Goal: Information Seeking & Learning: Learn about a topic

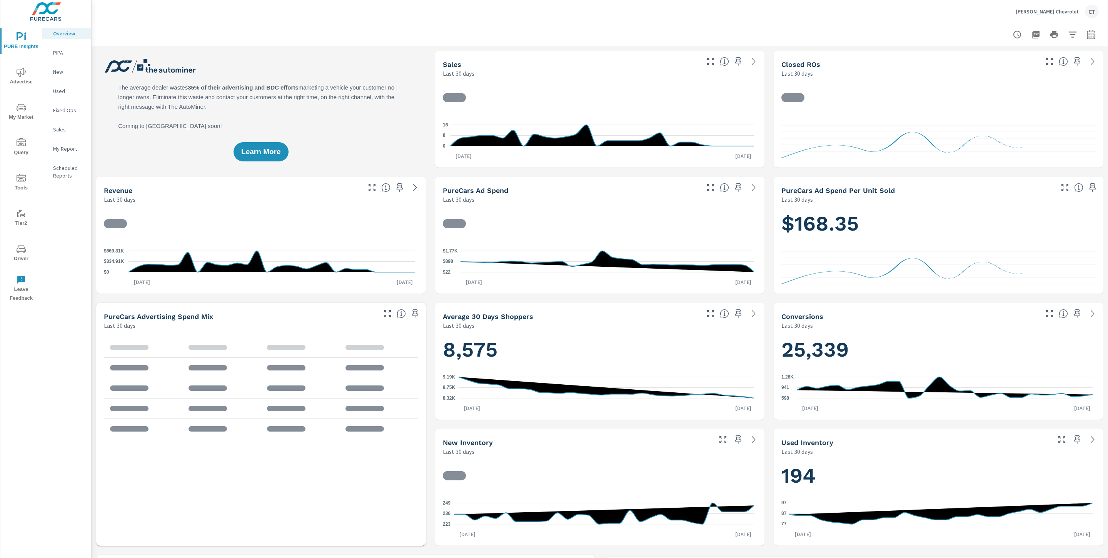
click at [36, 71] on span "Advertise" at bounding box center [21, 77] width 37 height 19
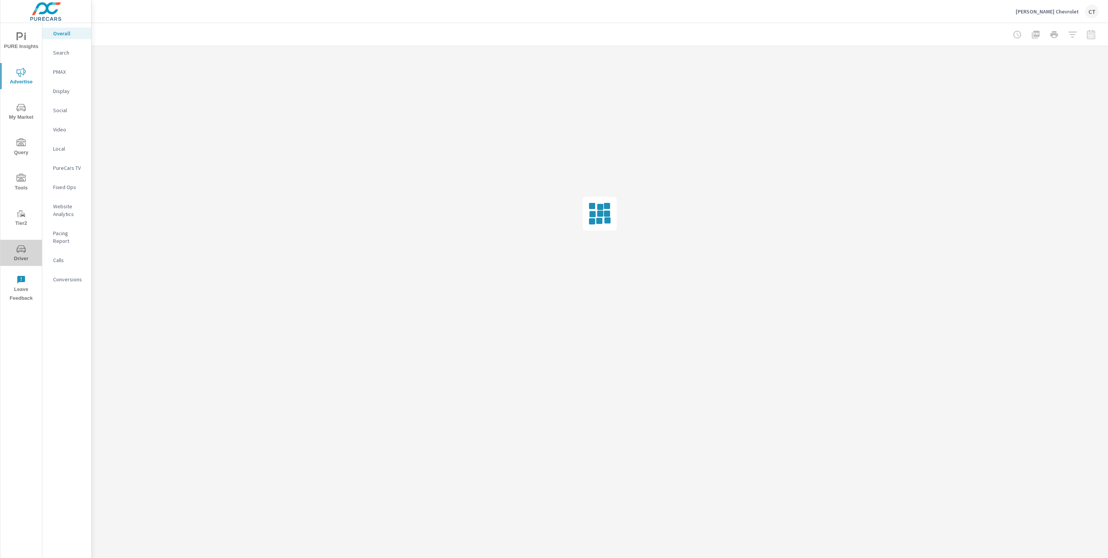
click at [22, 255] on span "Driver" at bounding box center [21, 254] width 37 height 19
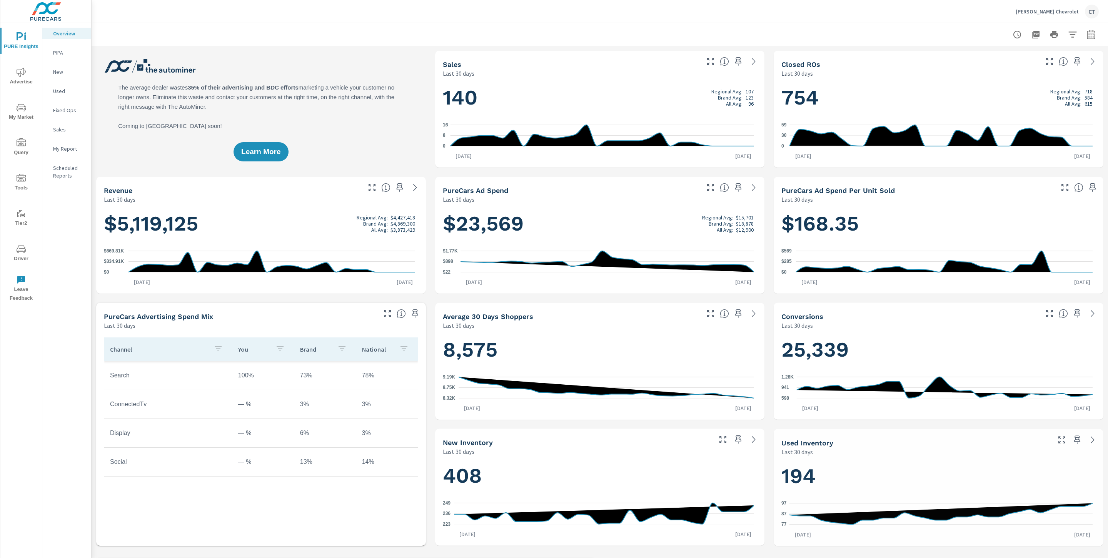
scroll to position [0, 0]
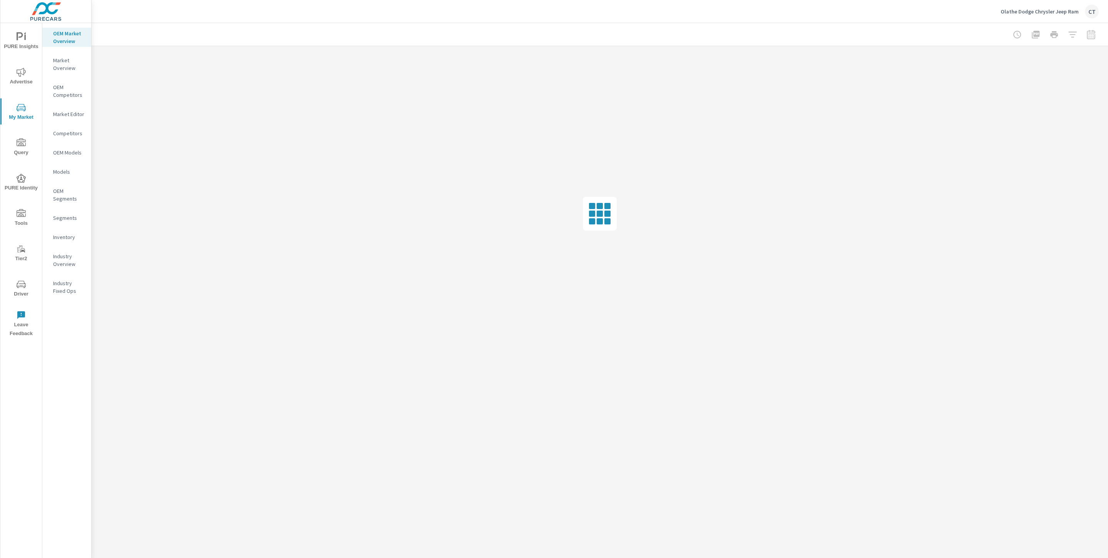
click at [69, 119] on div "Market Editor" at bounding box center [66, 114] width 49 height 12
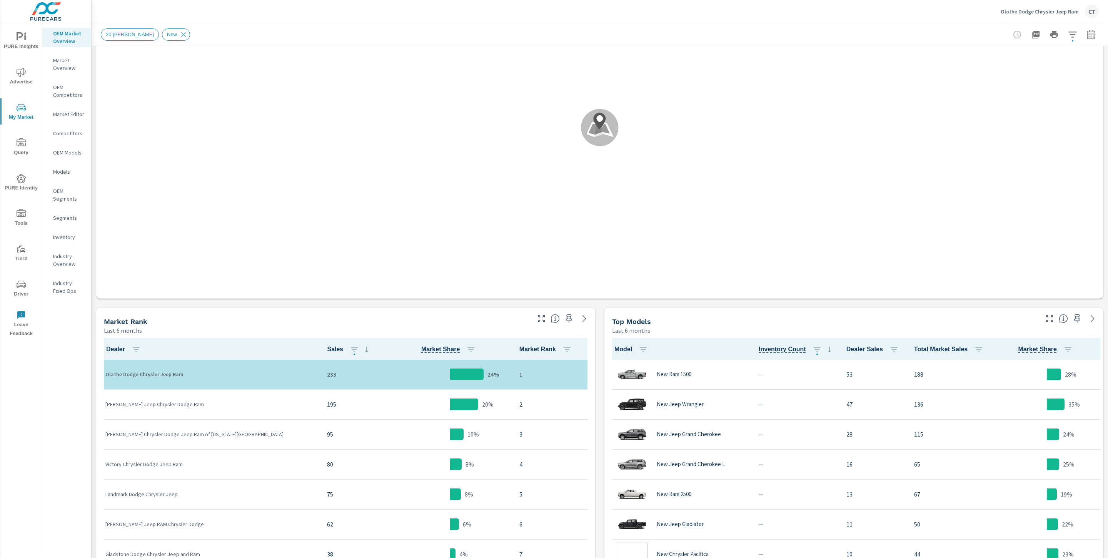
scroll to position [127, 0]
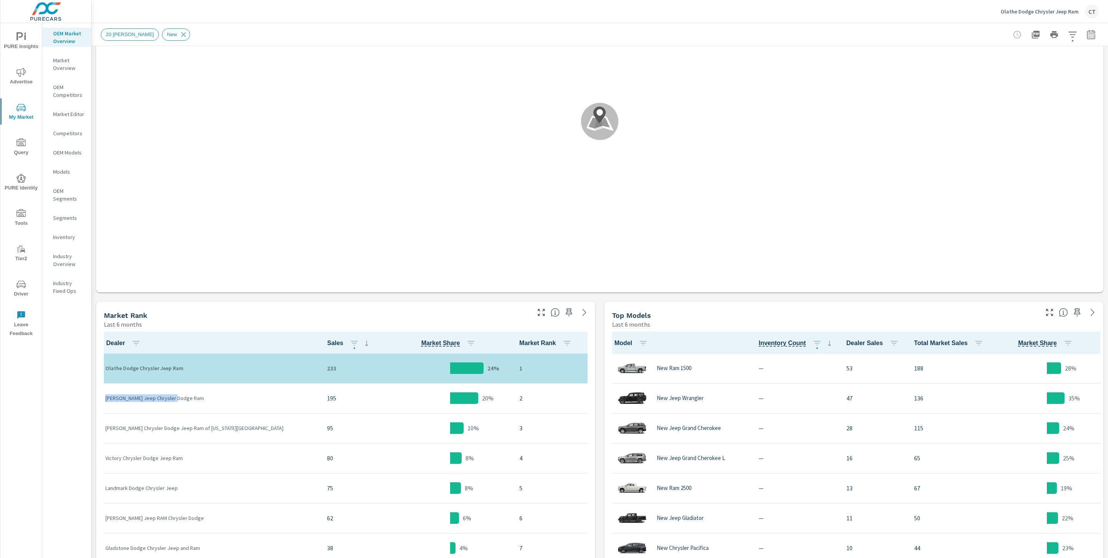
drag, startPoint x: 104, startPoint y: 400, endPoint x: 175, endPoint y: 400, distance: 71.5
click at [175, 400] on td "Reed Jeep Chrysler Dodge Ram" at bounding box center [210, 398] width 222 height 30
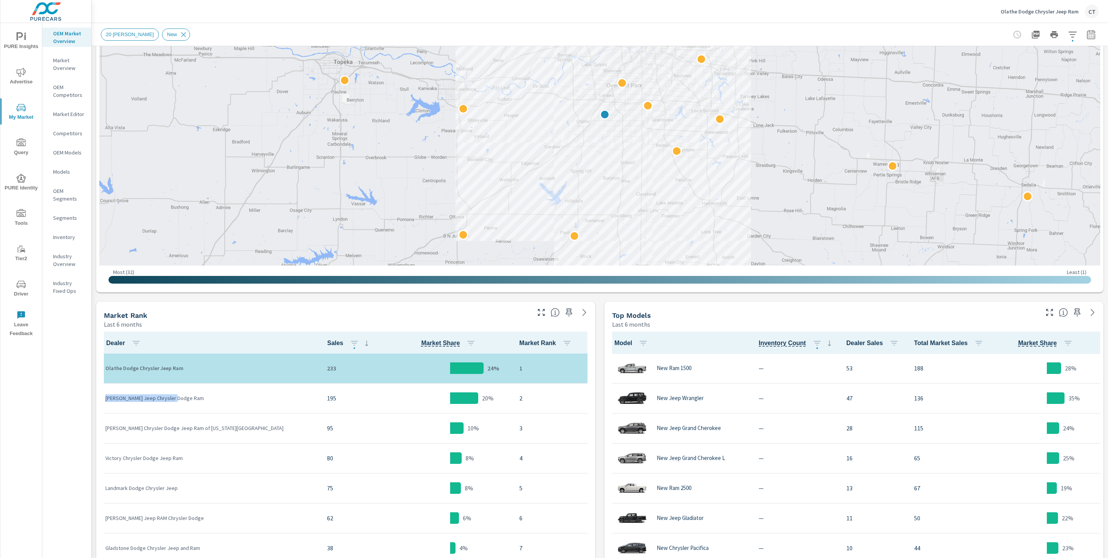
copy p "Reed Jeep Chrysler Dodge Ram"
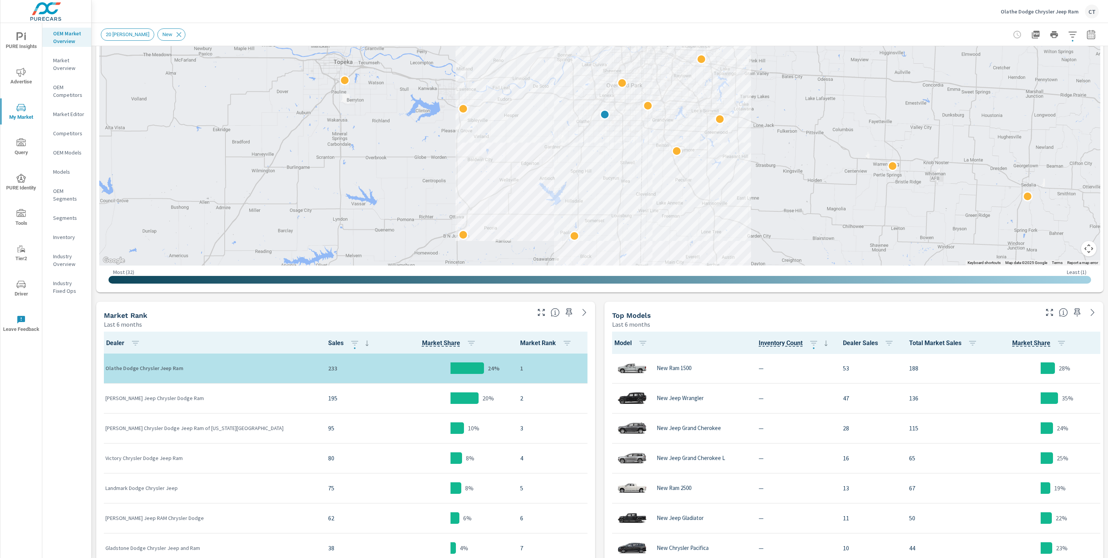
click at [127, 420] on div "Cable Dahmer Chrysler Dodge Jeep Ram of Kansas City" at bounding box center [210, 428] width 210 height 23
drag, startPoint x: 104, startPoint y: 428, endPoint x: 243, endPoint y: 429, distance: 138.9
click at [243, 429] on td "Cable Dahmer Chrysler Dodge Jeep Ram of Kansas City" at bounding box center [210, 428] width 223 height 30
copy p "Cable Dahmer Chrysler Dodge Jeep Ram of Kansas City"
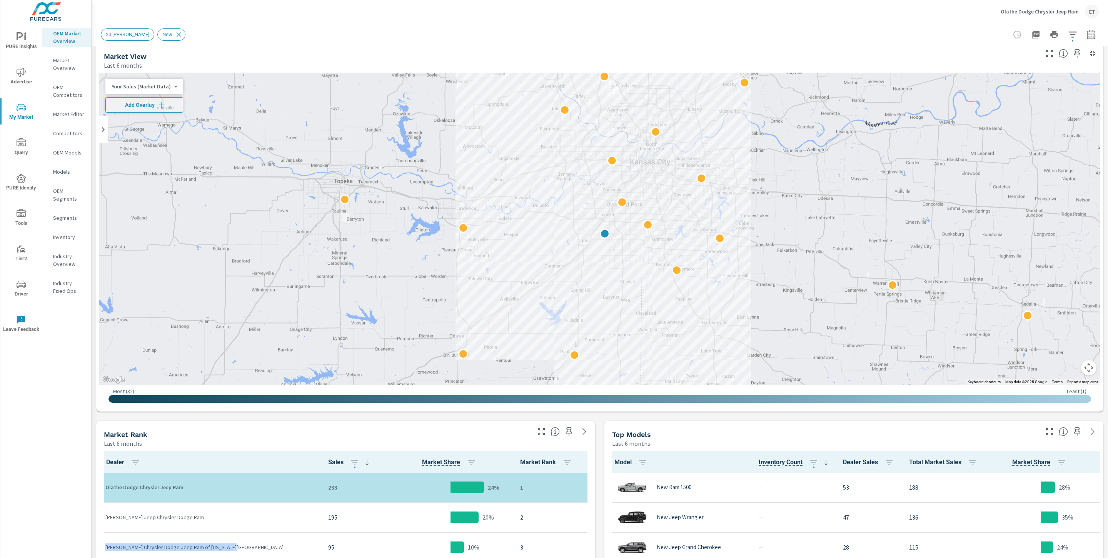
scroll to position [0, 0]
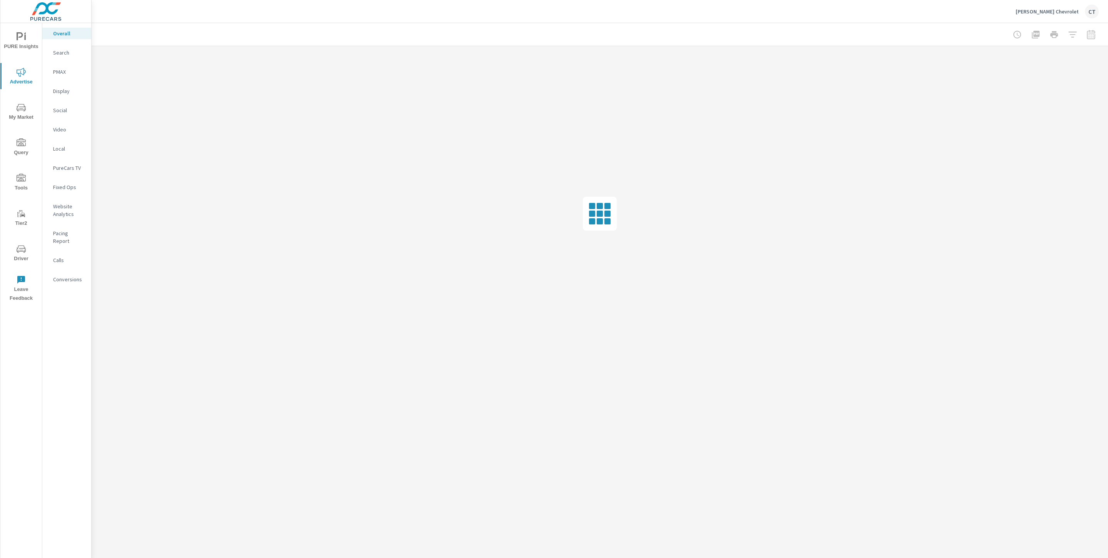
click at [69, 56] on p "Search" at bounding box center [69, 53] width 32 height 8
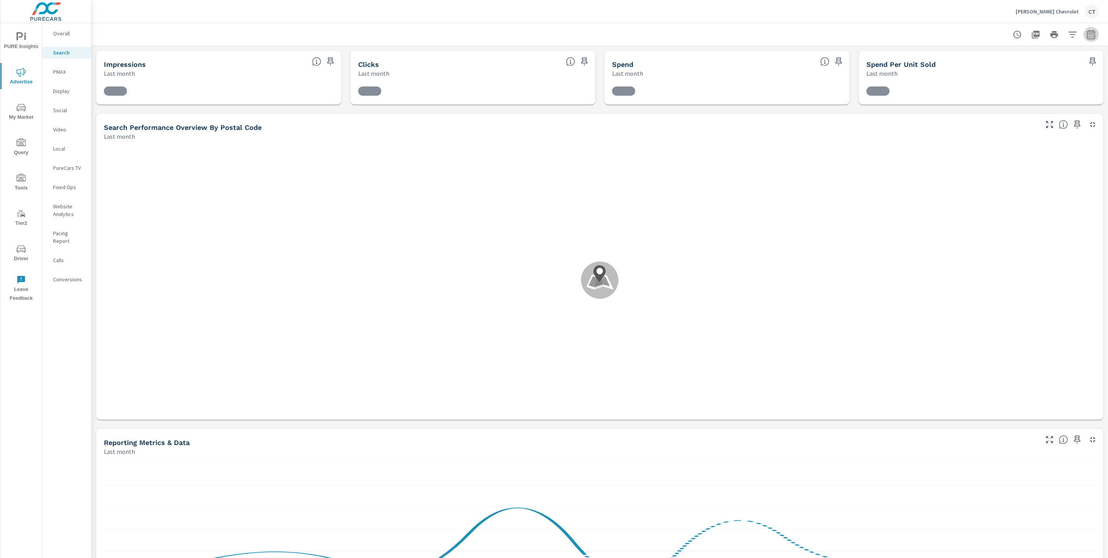
click at [1087, 30] on button "button" at bounding box center [1090, 34] width 15 height 15
click at [1032, 66] on select "Custom Yesterday Last week Last 7 days Last 14 days Last 30 days Last 45 days L…" at bounding box center [1020, 66] width 77 height 15
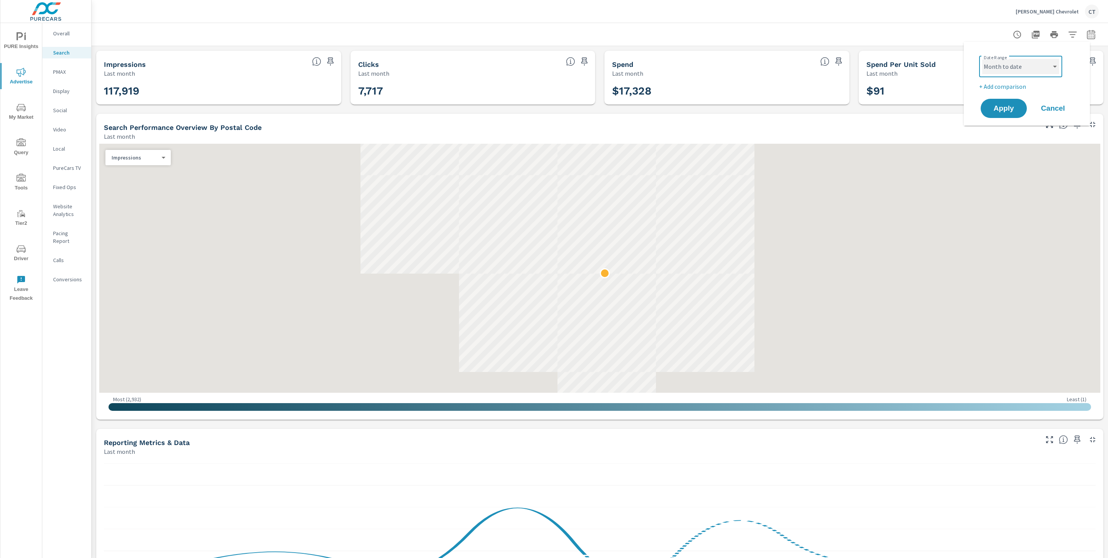
click at [982, 59] on select "Custom Yesterday Last week Last 7 days Last 14 days Last 30 days Last 45 days L…" at bounding box center [1020, 66] width 77 height 15
select select "Month to date"
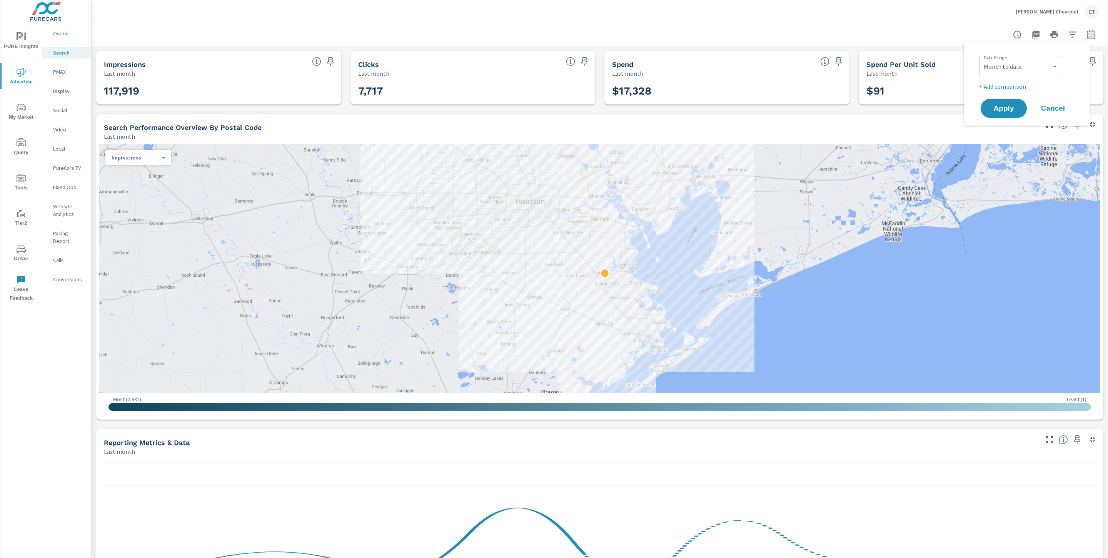
click at [1015, 80] on div "Date Range Custom Yesterday Last week Last 7 days Last 14 days Last 30 days Las…" at bounding box center [1028, 72] width 98 height 38
click at [1014, 82] on p "+ Add comparison" at bounding box center [1028, 86] width 98 height 9
select select "Previous period"
click at [1002, 136] on button "Apply" at bounding box center [1004, 130] width 48 height 20
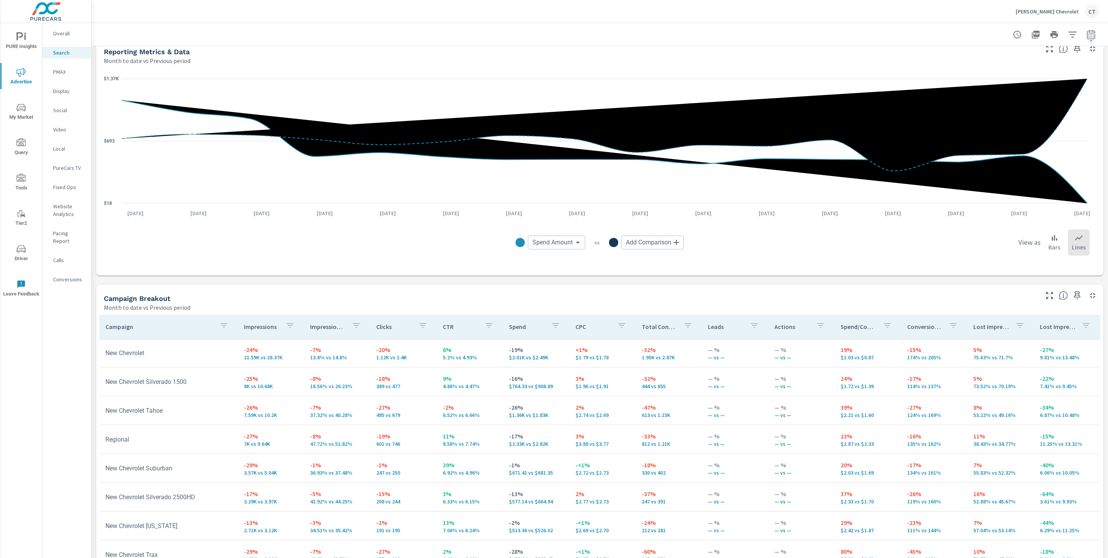
scroll to position [558, 0]
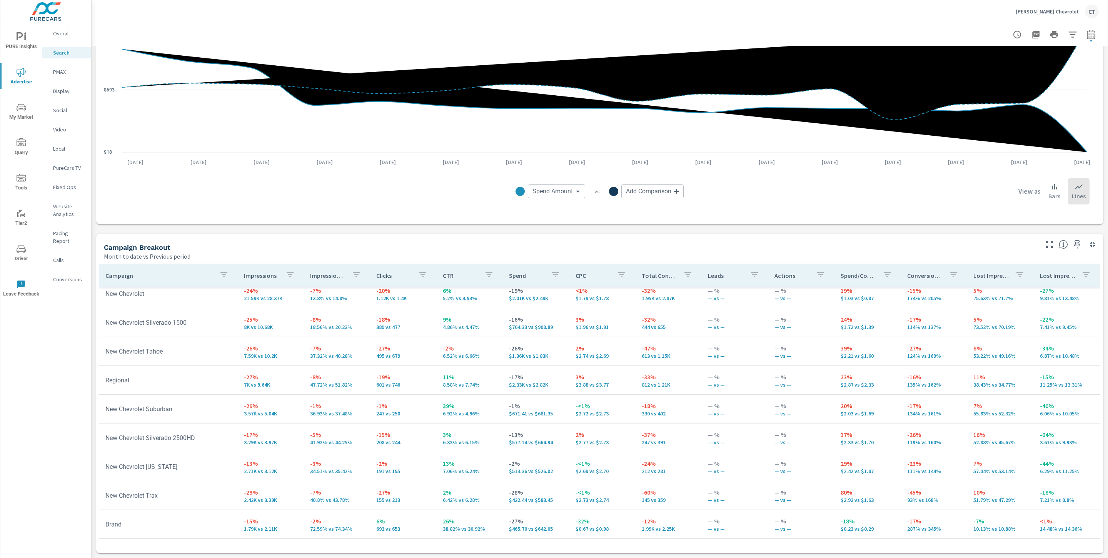
scroll to position [45, 0]
click at [865, 35] on div at bounding box center [600, 34] width 998 height 23
click at [1060, 15] on div "Fertitta Chevrolet CT" at bounding box center [1056, 12] width 83 height 14
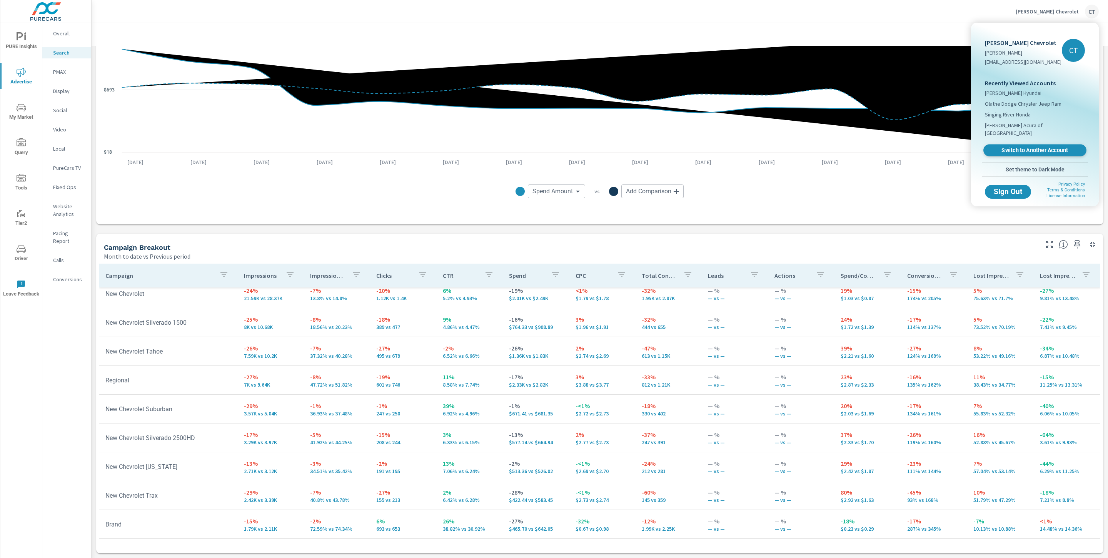
click at [1017, 147] on span "Switch to Another Account" at bounding box center [1034, 150] width 94 height 7
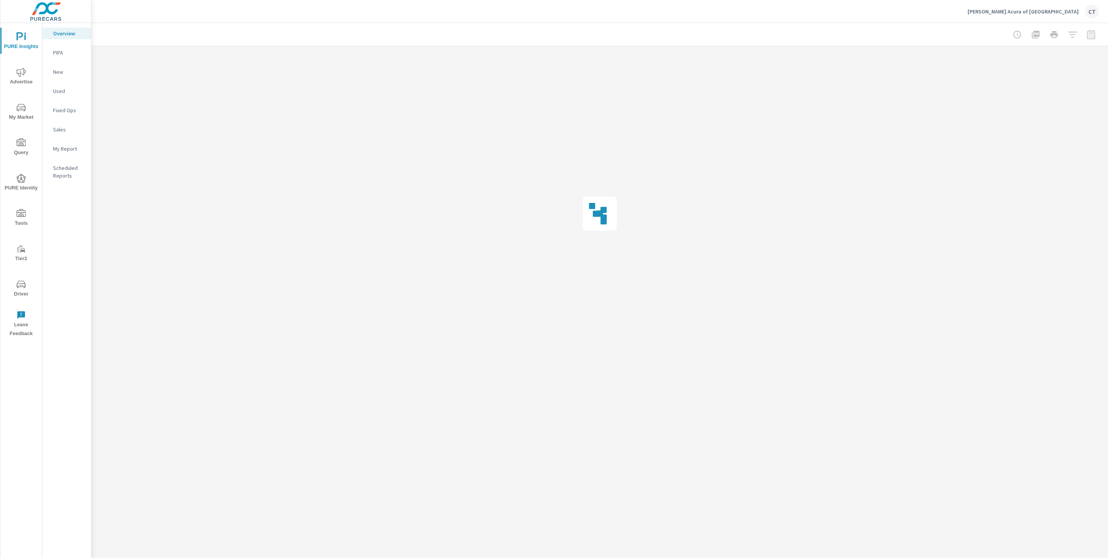
click at [20, 71] on icon "nav menu" at bounding box center [21, 72] width 9 height 9
click at [71, 73] on p "PMAX" at bounding box center [69, 72] width 32 height 8
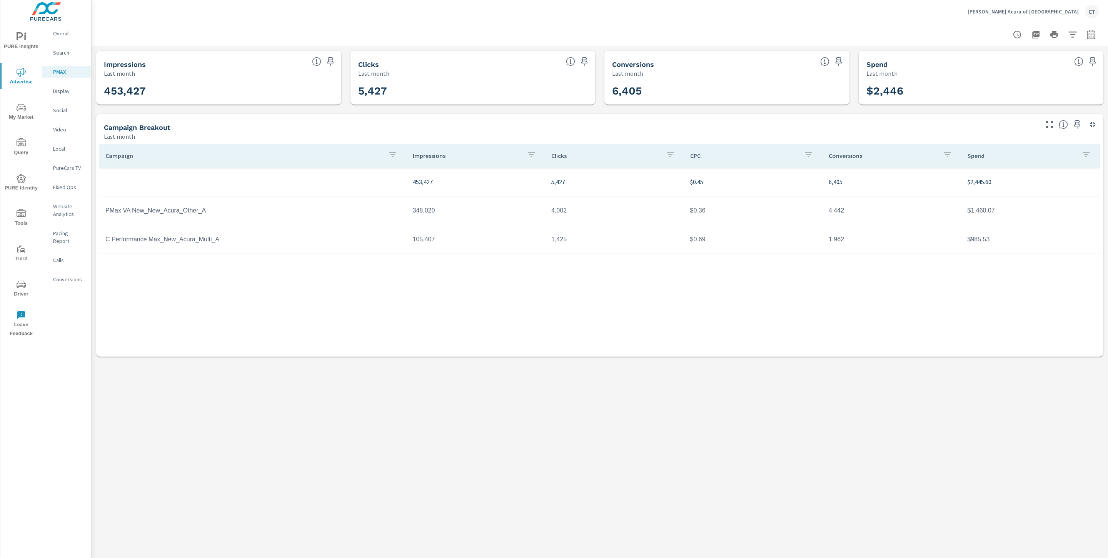
click at [1090, 32] on icon "button" at bounding box center [1090, 34] width 9 height 9
click at [1043, 62] on select "Custom [DATE] Last week Last 7 days Last 14 days Last 30 days Last 45 days Last…" at bounding box center [1029, 66] width 77 height 15
click at [991, 59] on select "Custom [DATE] Last week Last 7 days Last 14 days Last 30 days Last 45 days Last…" at bounding box center [1029, 66] width 77 height 15
select select "Month to date"
click at [1030, 85] on p "+ Add comparison" at bounding box center [1037, 86] width 98 height 9
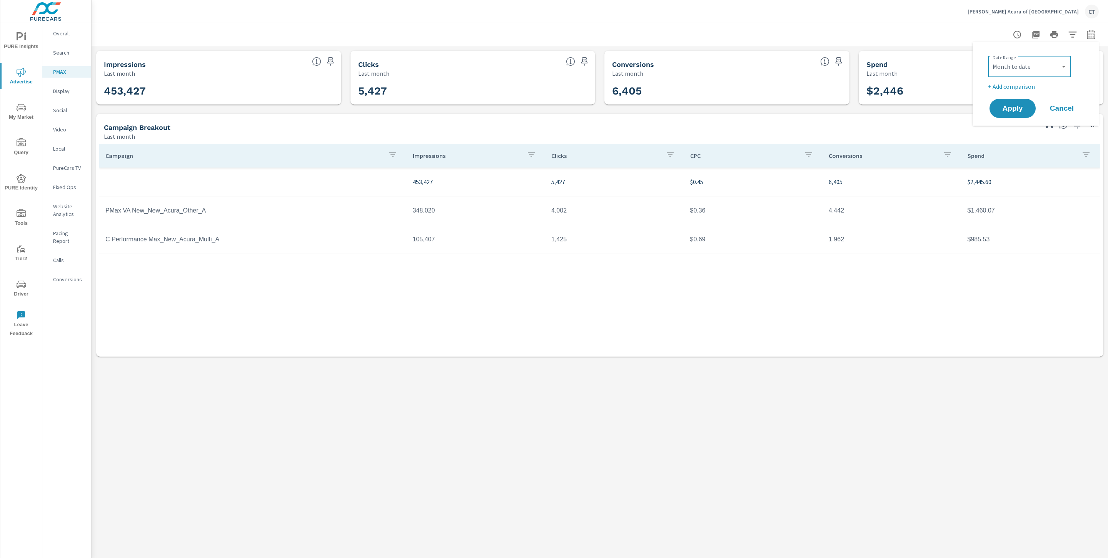
select select "Previous period"
click at [1015, 127] on span "Apply" at bounding box center [1013, 130] width 32 height 7
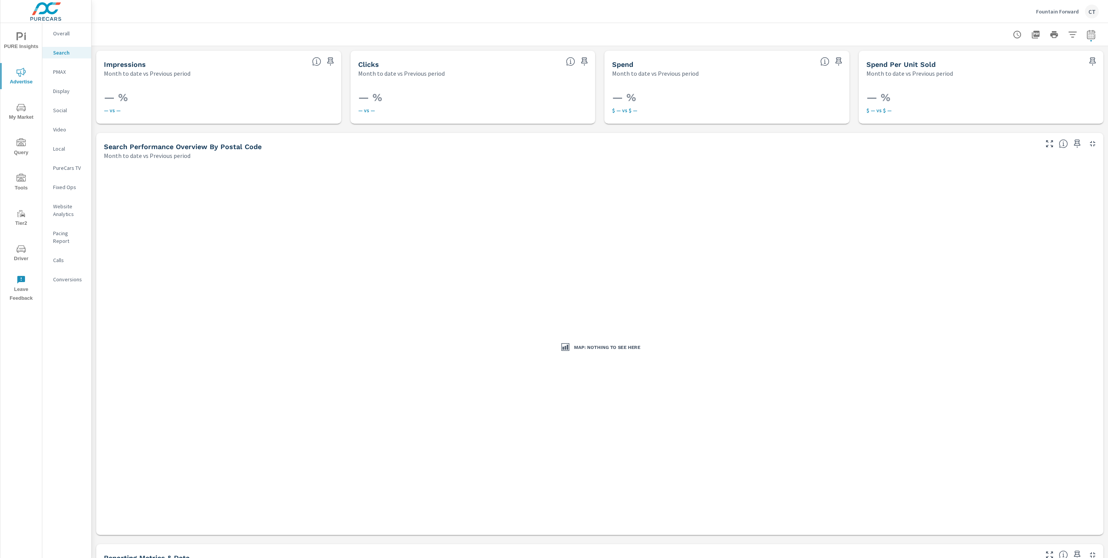
click at [67, 28] on nav "Overall Search PMAX Display Social Video Local PureCars TV Fixed Ops Website An…" at bounding box center [66, 159] width 49 height 273
click at [67, 29] on div "Overall" at bounding box center [66, 34] width 49 height 12
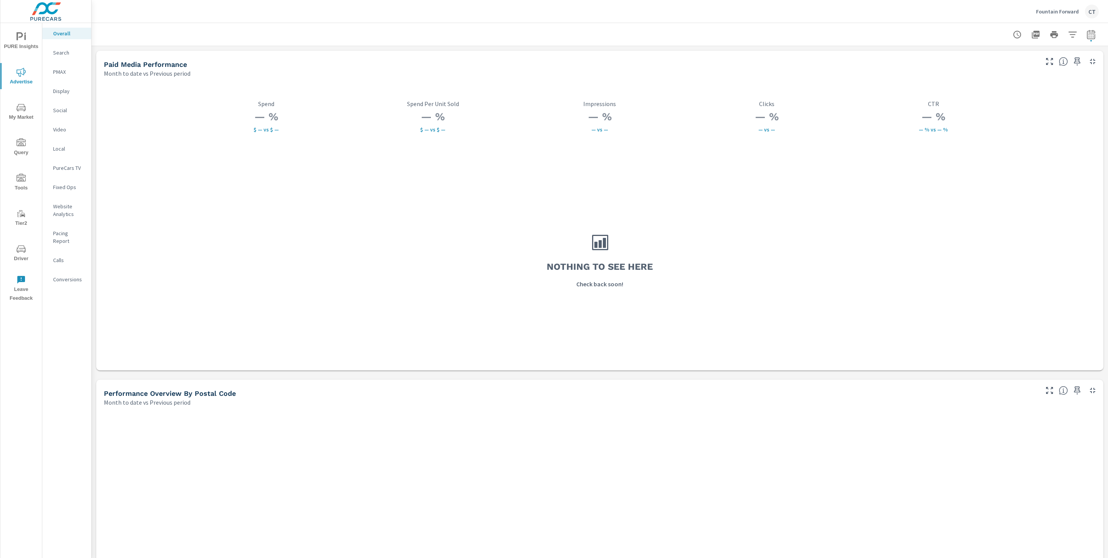
click at [1052, 13] on p "Fountain Forward" at bounding box center [1057, 11] width 43 height 7
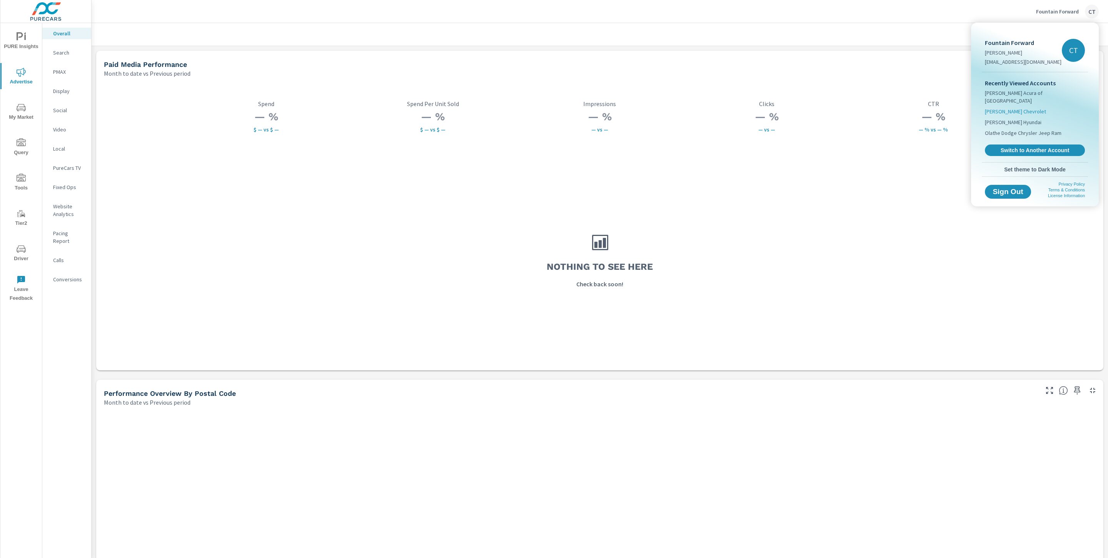
click at [1020, 108] on span "[PERSON_NAME] Chevrolet" at bounding box center [1015, 112] width 61 height 8
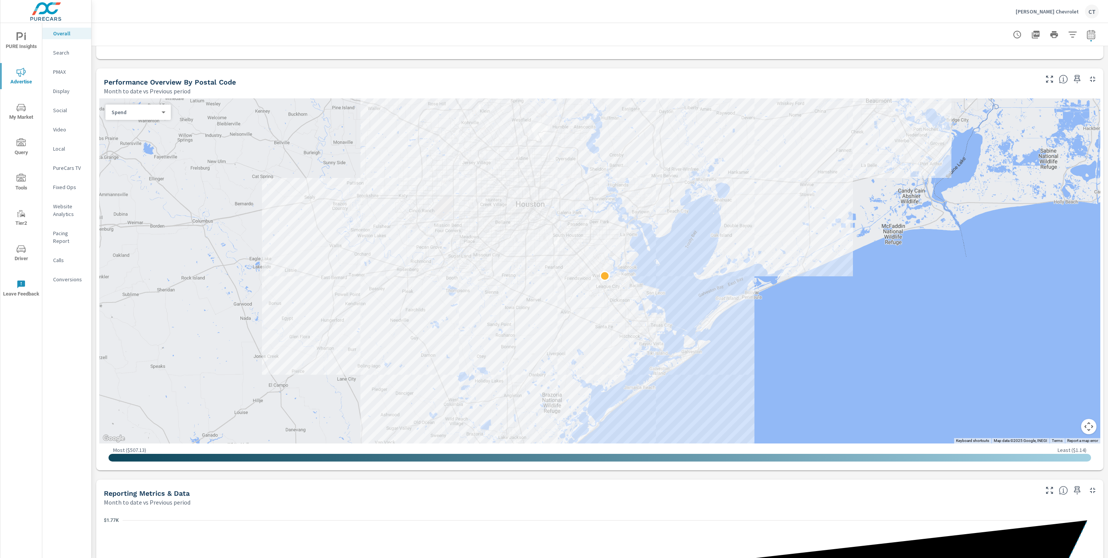
scroll to position [310, 0]
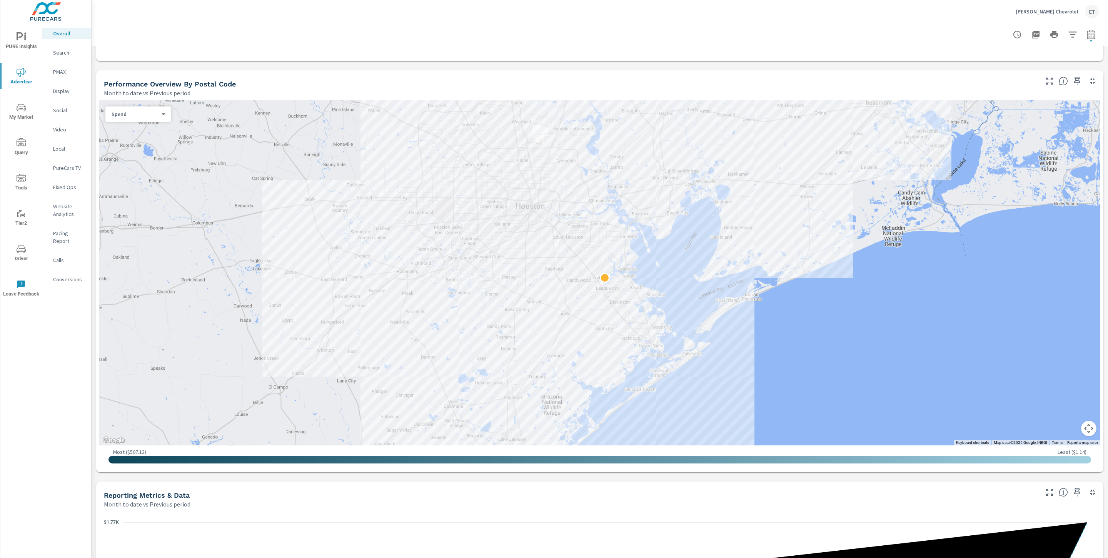
click at [31, 109] on span "My Market" at bounding box center [21, 112] width 37 height 19
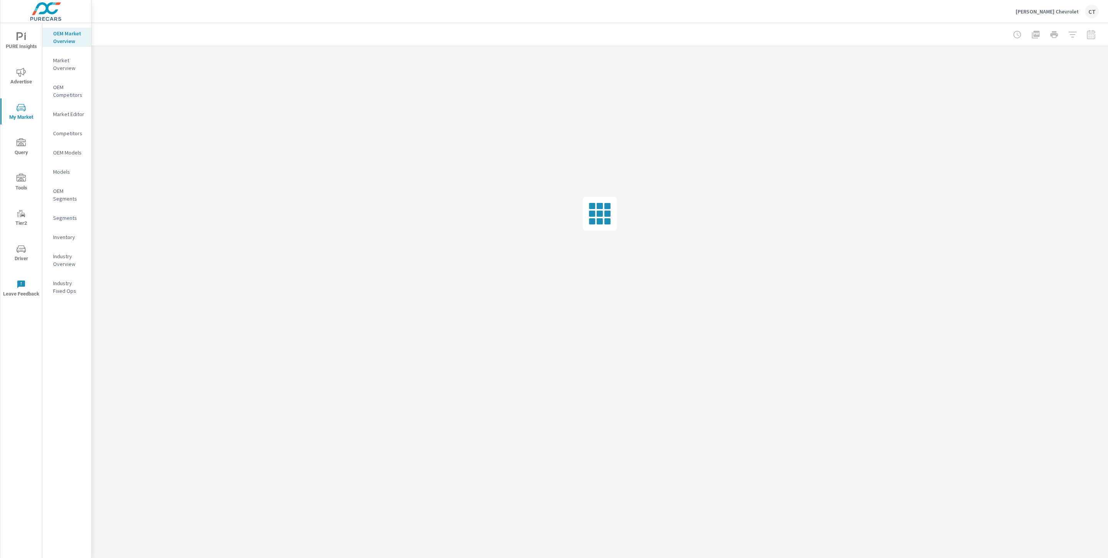
click at [76, 117] on p "Market Editor" at bounding box center [69, 114] width 32 height 8
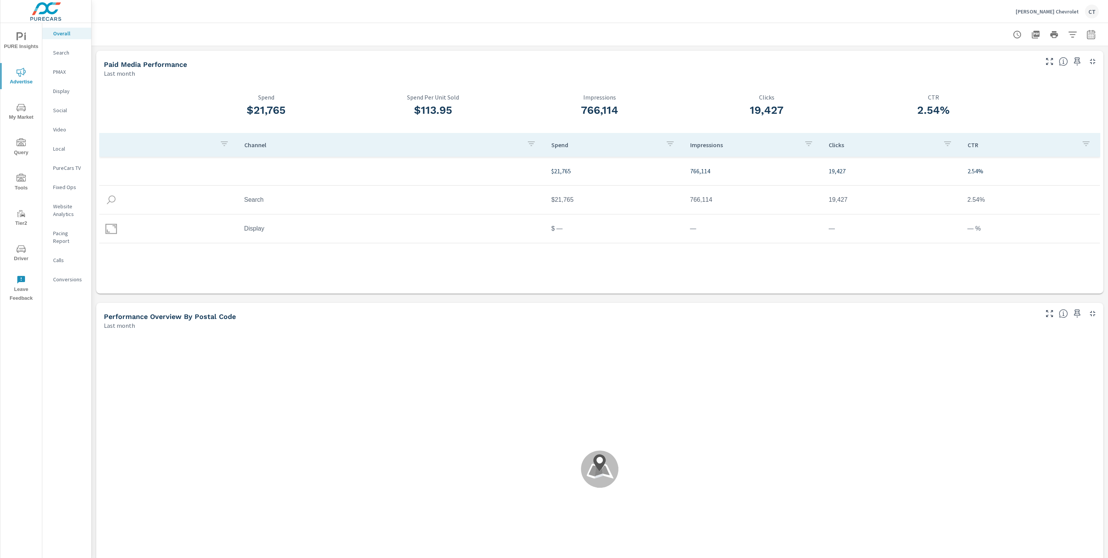
click at [76, 161] on nav "Overall Search PMAX Display Social Video Local PureCars TV Fixed Ops Website An…" at bounding box center [66, 159] width 49 height 273
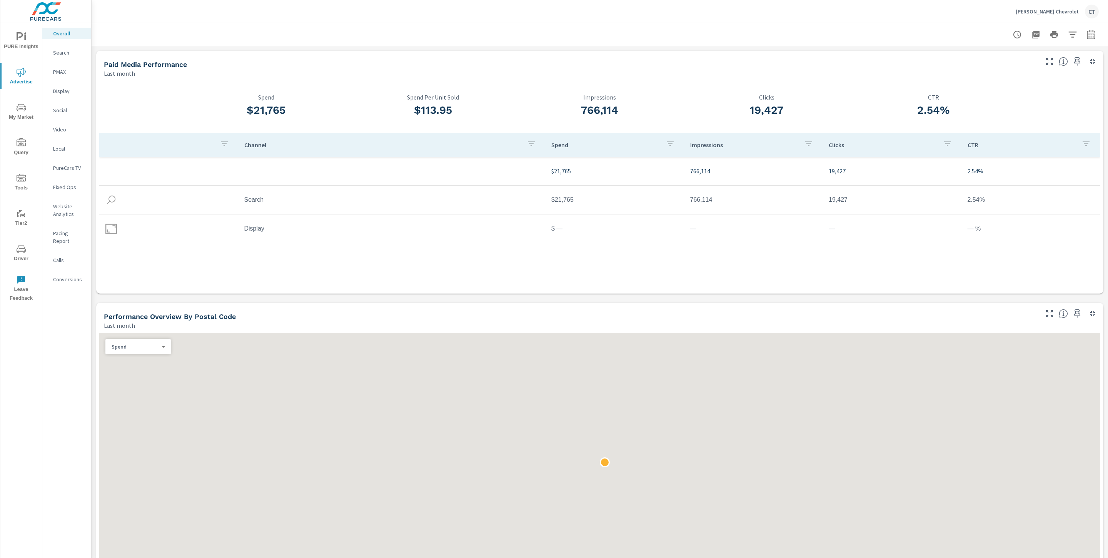
click at [76, 167] on p "PureCars TV" at bounding box center [69, 168] width 32 height 8
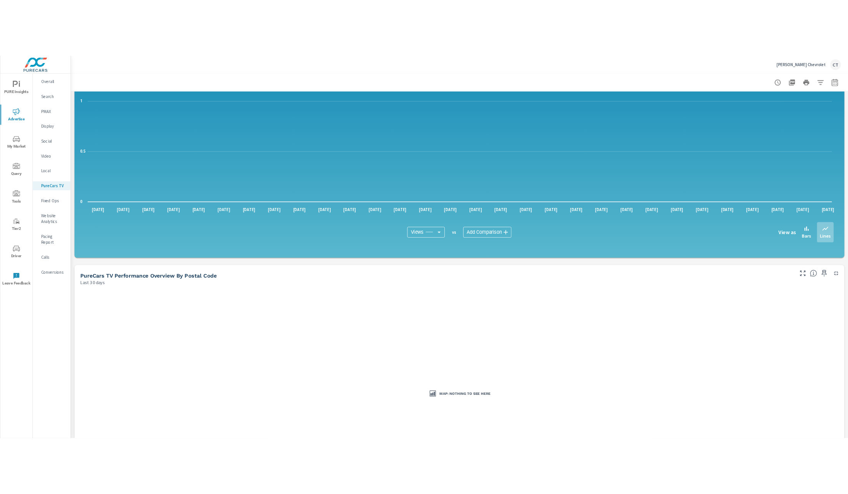
scroll to position [411, 0]
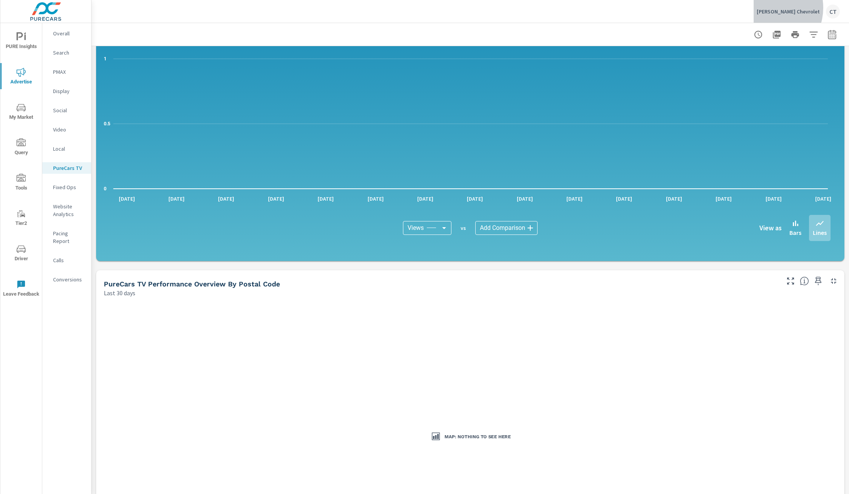
click at [790, 8] on p "[PERSON_NAME] Chevrolet" at bounding box center [788, 11] width 63 height 7
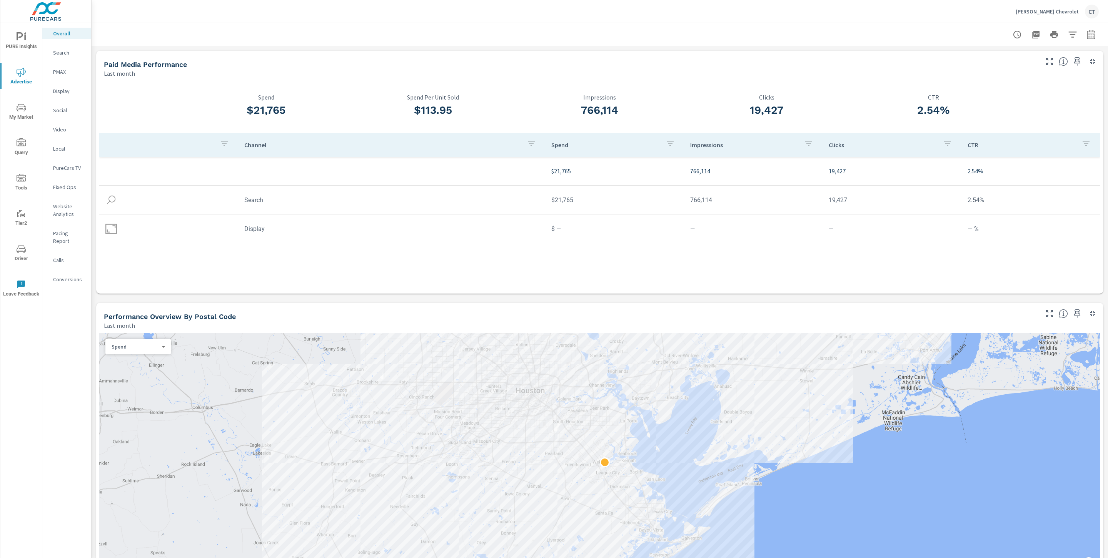
click at [70, 167] on p "PureCars TV" at bounding box center [69, 168] width 32 height 8
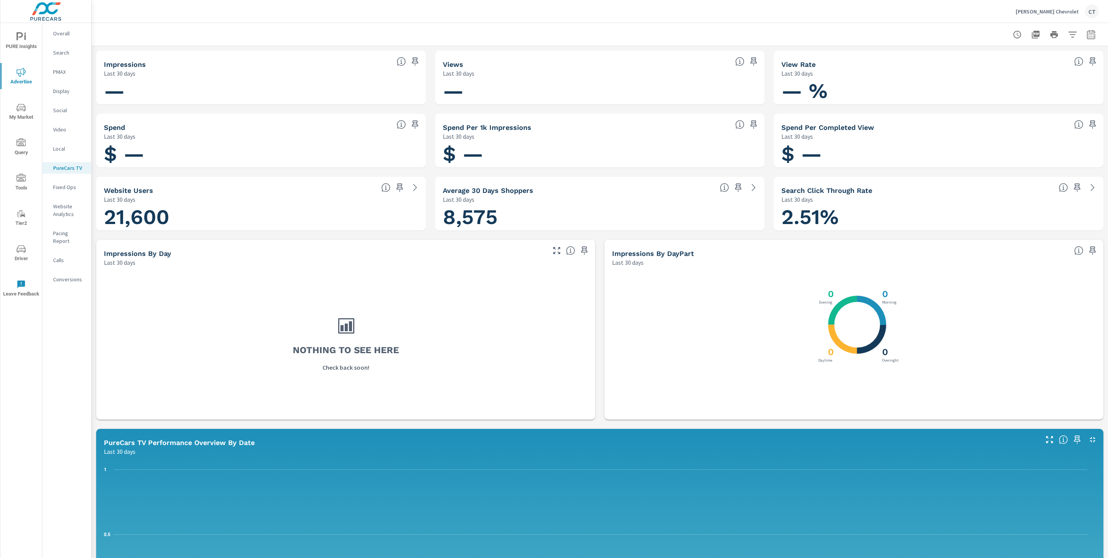
drag, startPoint x: 438, startPoint y: 123, endPoint x: 541, endPoint y: 126, distance: 103.1
click at [541, 126] on div "Spend Per 1k Impressions Last 30 days" at bounding box center [583, 127] width 297 height 27
click at [25, 47] on span "PURE Insights" at bounding box center [21, 41] width 37 height 19
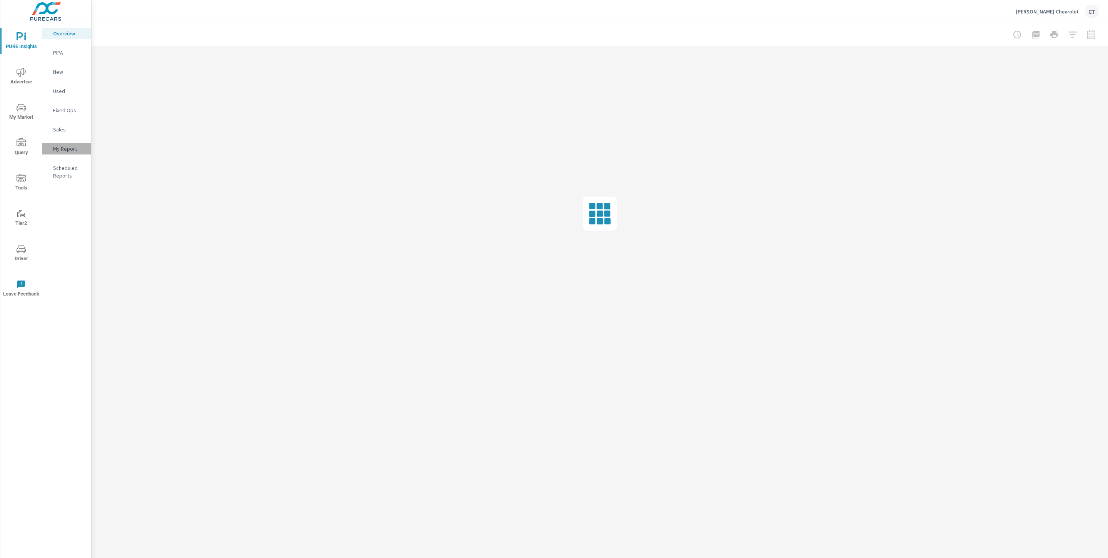
click at [66, 148] on p "My Report" at bounding box center [69, 149] width 32 height 8
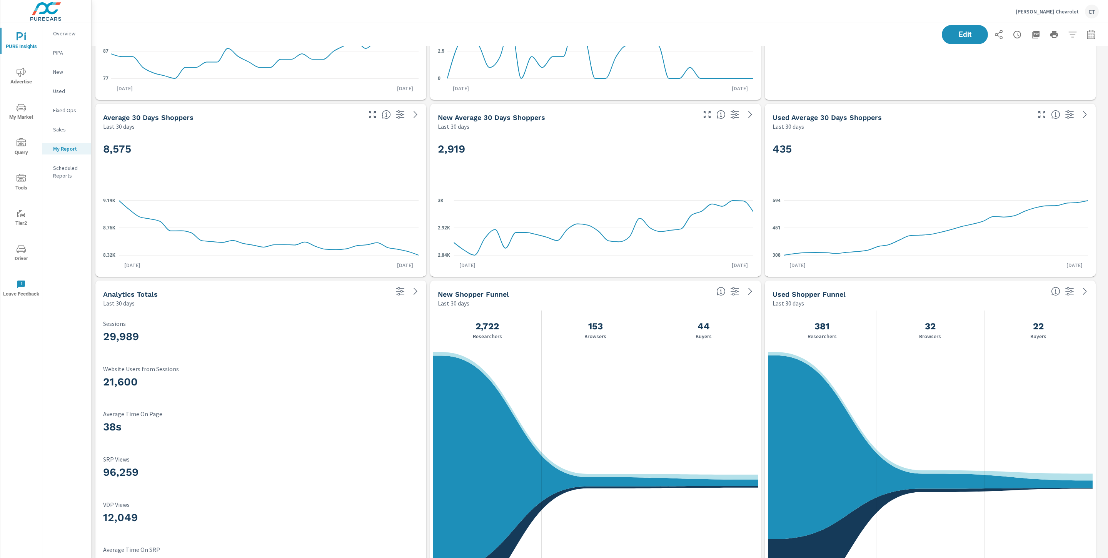
scroll to position [1280, 0]
